Goal: Communication & Community: Answer question/provide support

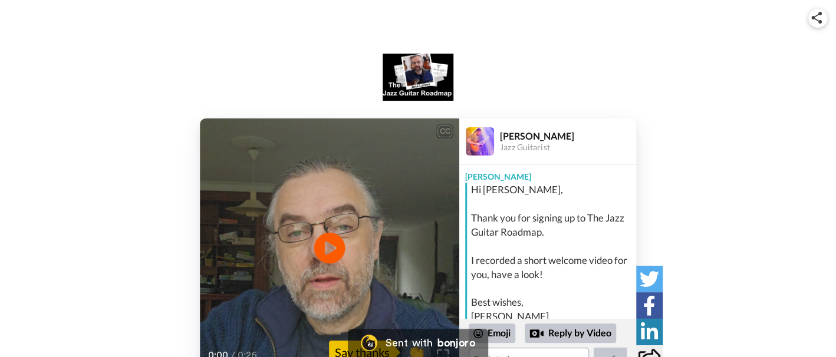
click at [330, 252] on icon "Play/Pause" at bounding box center [329, 248] width 31 height 56
click at [330, 252] on icon at bounding box center [329, 247] width 31 height 31
click at [330, 252] on icon "Play/Pause" at bounding box center [329, 248] width 31 height 56
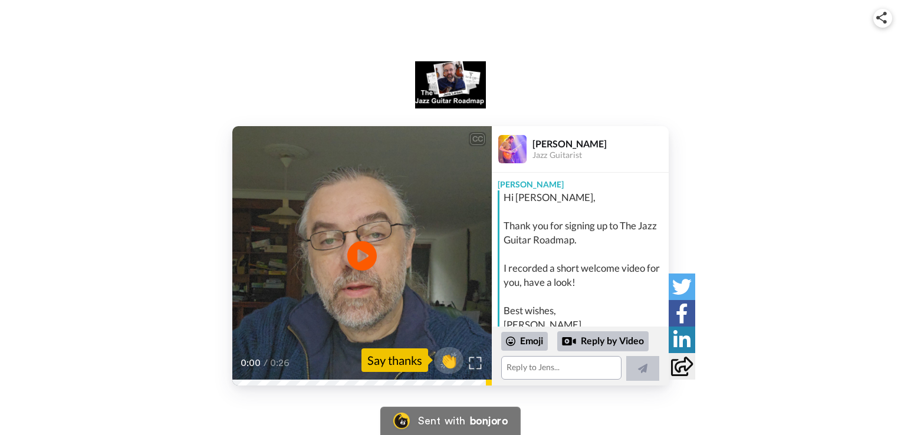
click at [477, 357] on img at bounding box center [476, 363] width 12 height 12
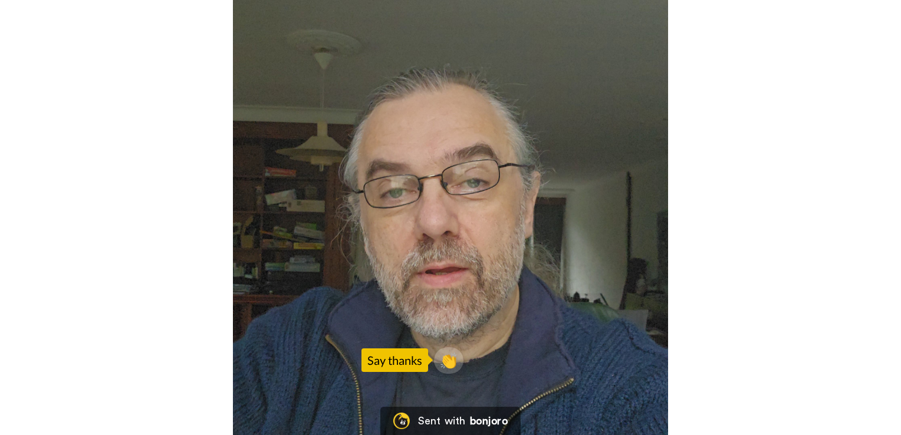
scroll to position [59, 0]
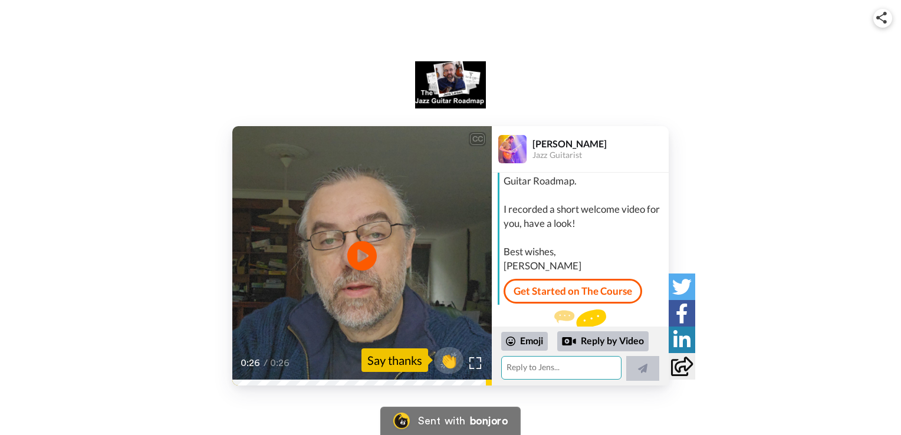
click at [533, 357] on textarea at bounding box center [561, 368] width 120 height 24
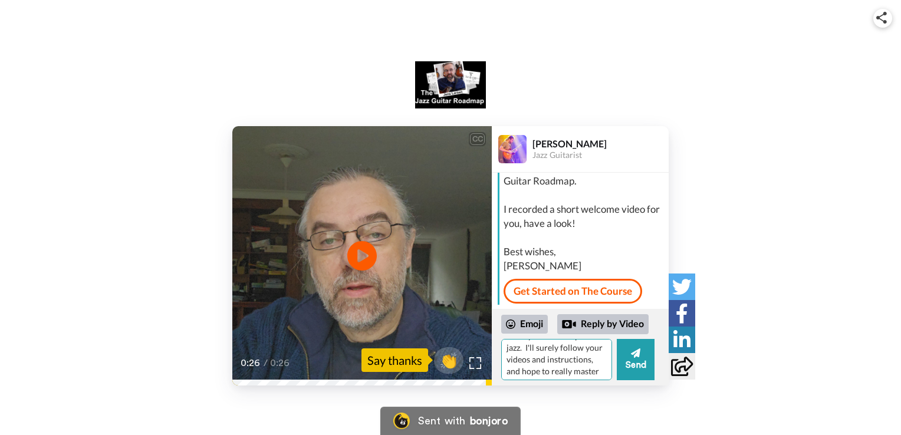
scroll to position [38, 0]
click at [583, 357] on textarea "Thanks Jens. I always want to explore jazz. I'll surely follow your videos and …" at bounding box center [556, 359] width 111 height 41
type textarea "Thanks Jens. I always want to explore jazz. I'll surely follow your videos and …"
click at [632, 357] on button "Send" at bounding box center [636, 359] width 38 height 41
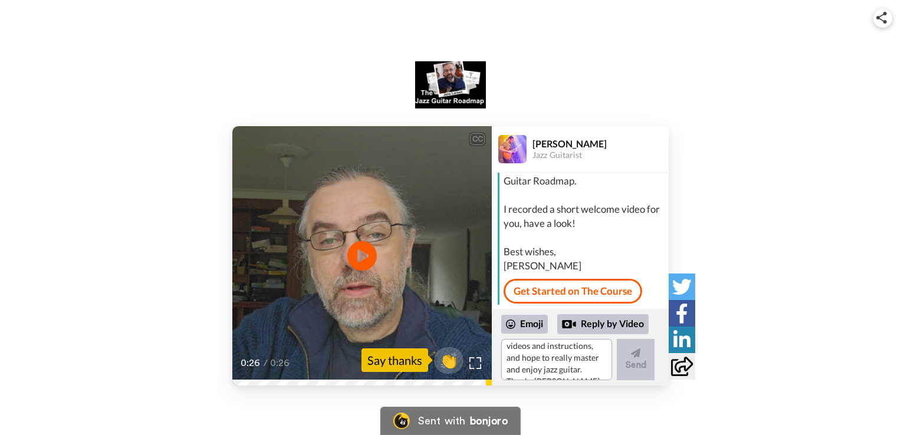
scroll to position [0, 0]
